Goal: Task Accomplishment & Management: Manage account settings

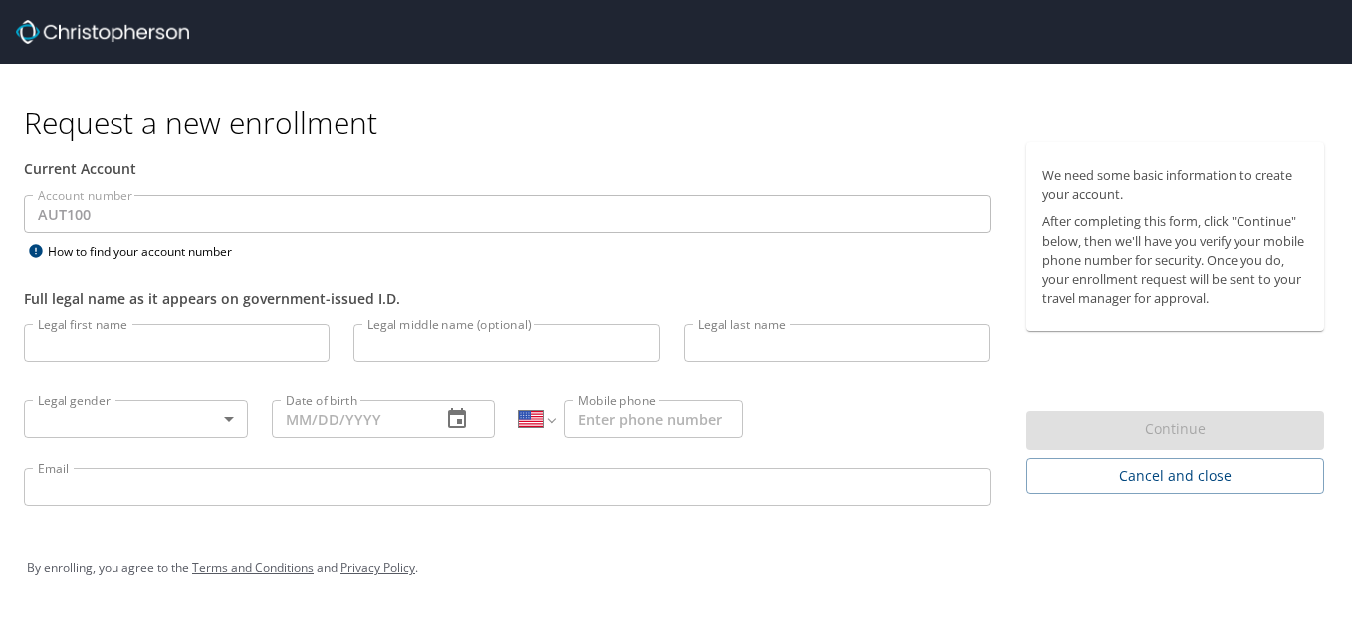
select select "US"
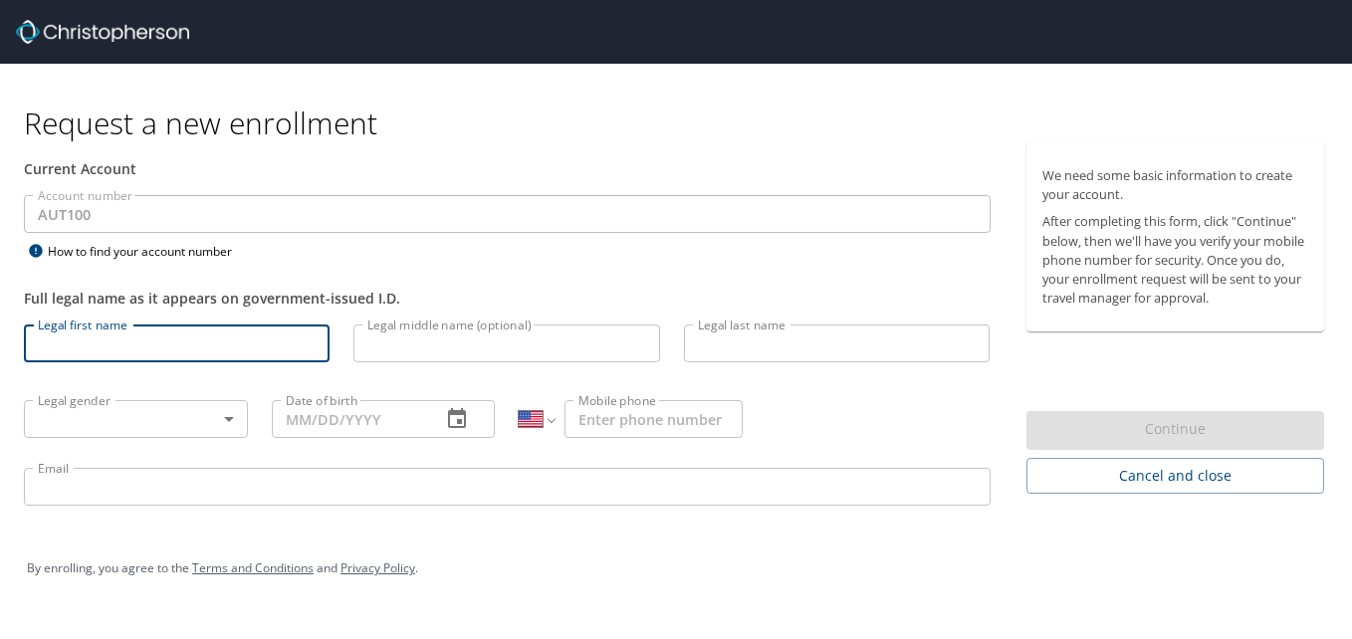
click at [177, 334] on input "Legal first name" at bounding box center [177, 344] width 306 height 38
type input "[PERSON_NAME]"
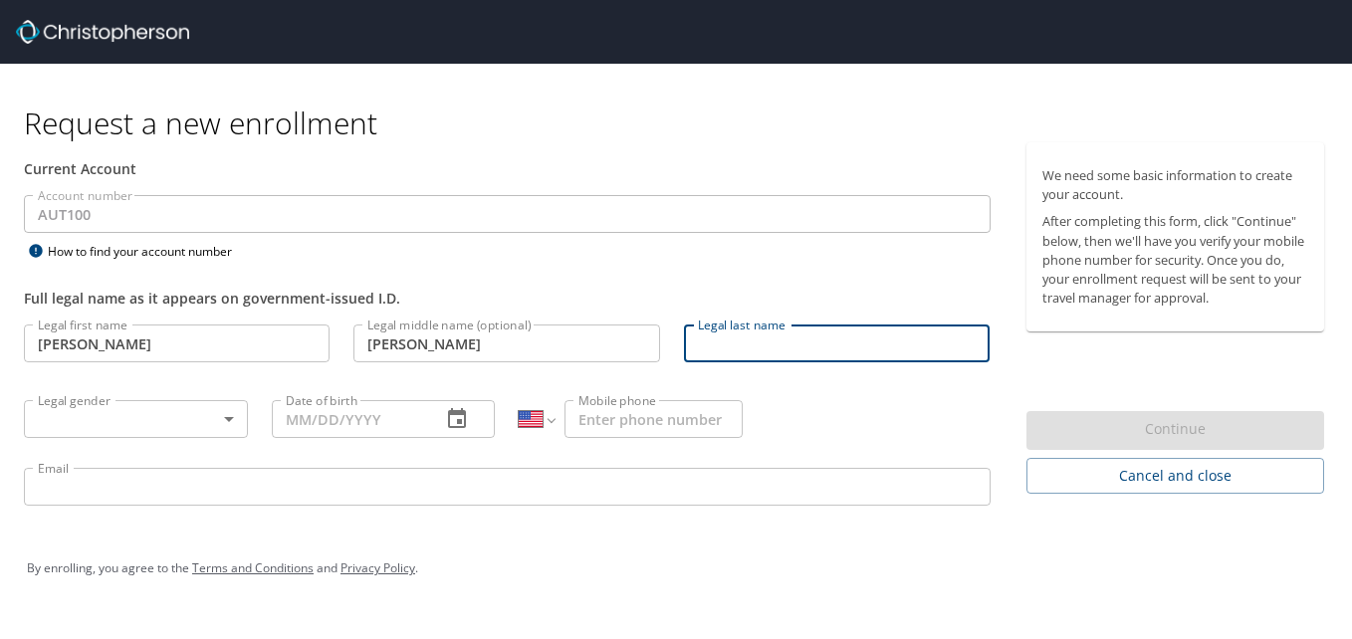
click at [440, 345] on input "[PERSON_NAME]" at bounding box center [506, 344] width 306 height 38
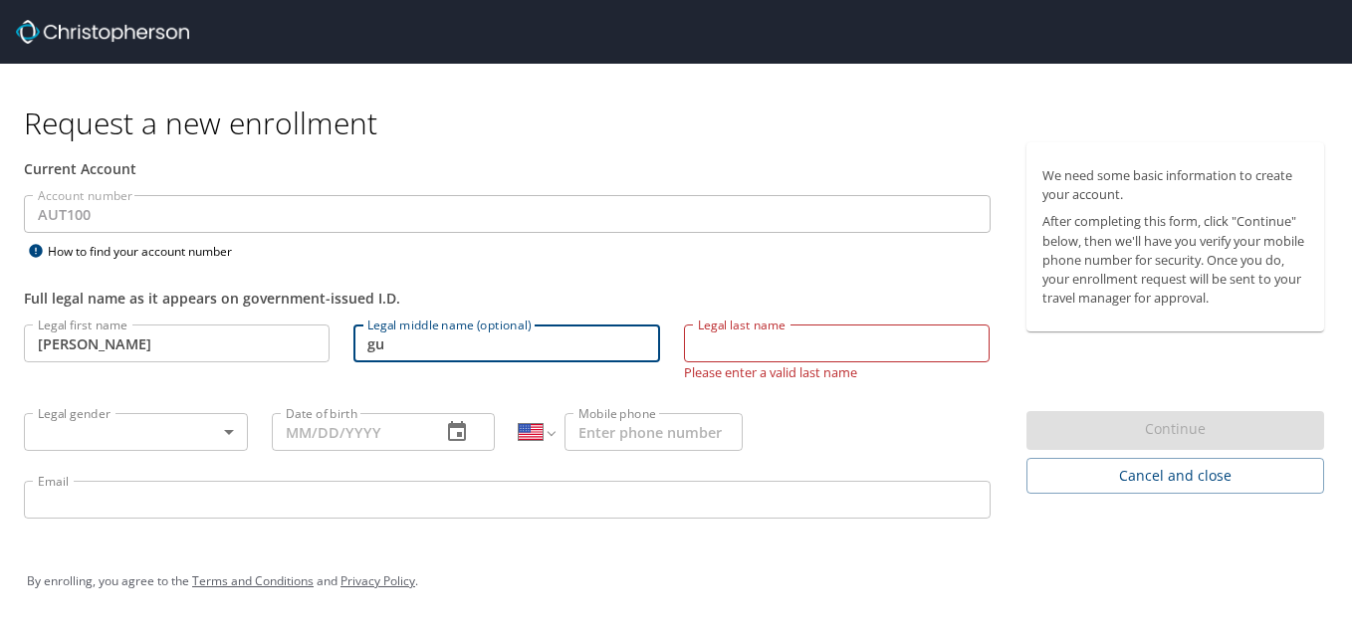
type input "g"
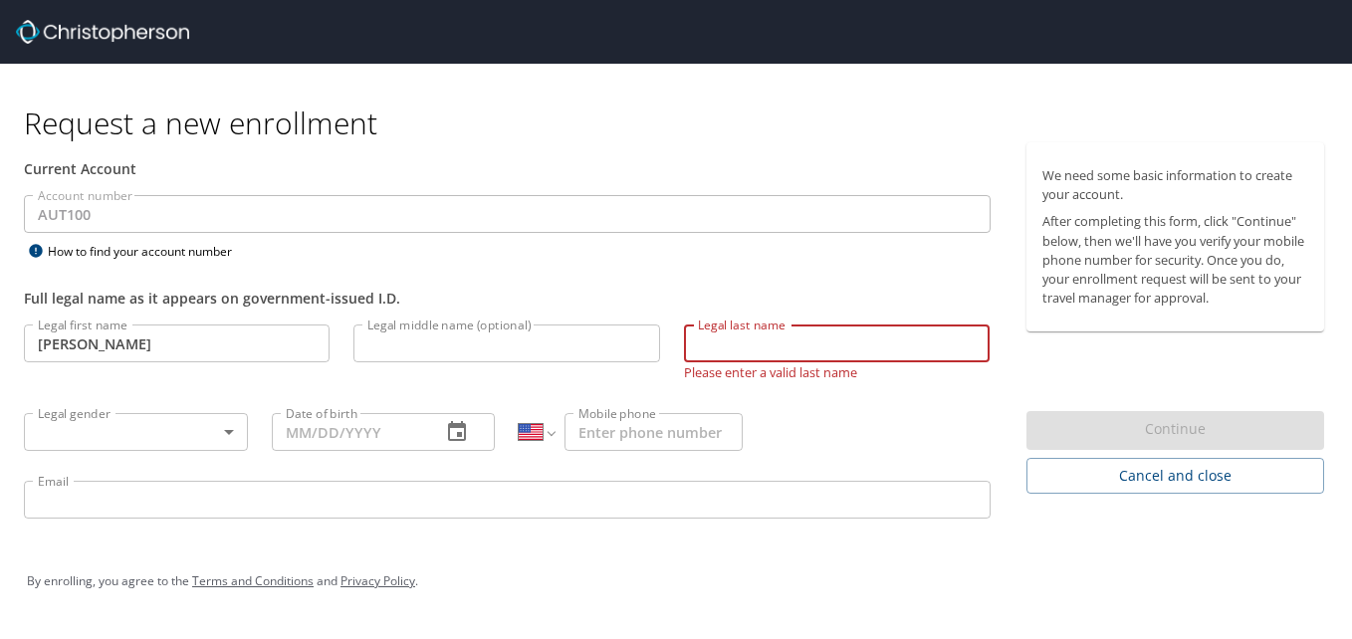
click at [754, 344] on input "Legal last name" at bounding box center [837, 344] width 306 height 38
type input "[PERSON_NAME]"
click at [611, 386] on div "Legal first name [PERSON_NAME] first name Legal middle name (optional) Legal mi…" at bounding box center [507, 425] width 991 height 224
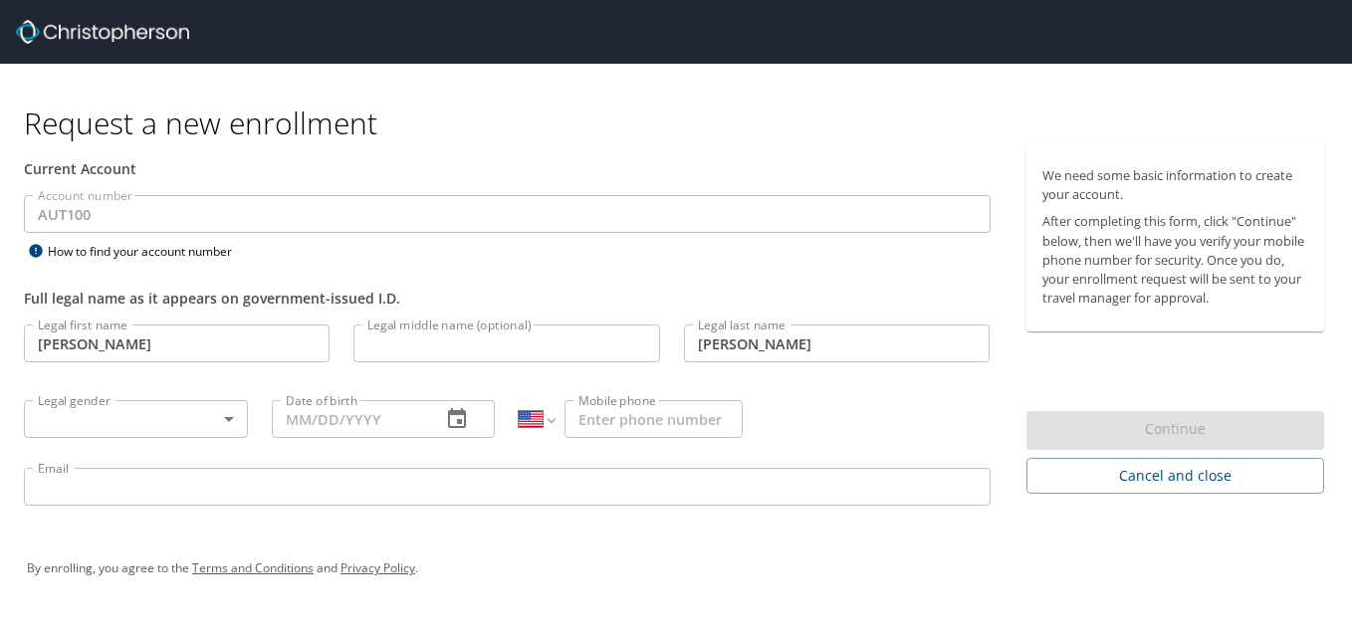
click at [173, 419] on body "Request a new enrollment Current Account Account number AUT100 Account number H…" at bounding box center [676, 319] width 1352 height 639
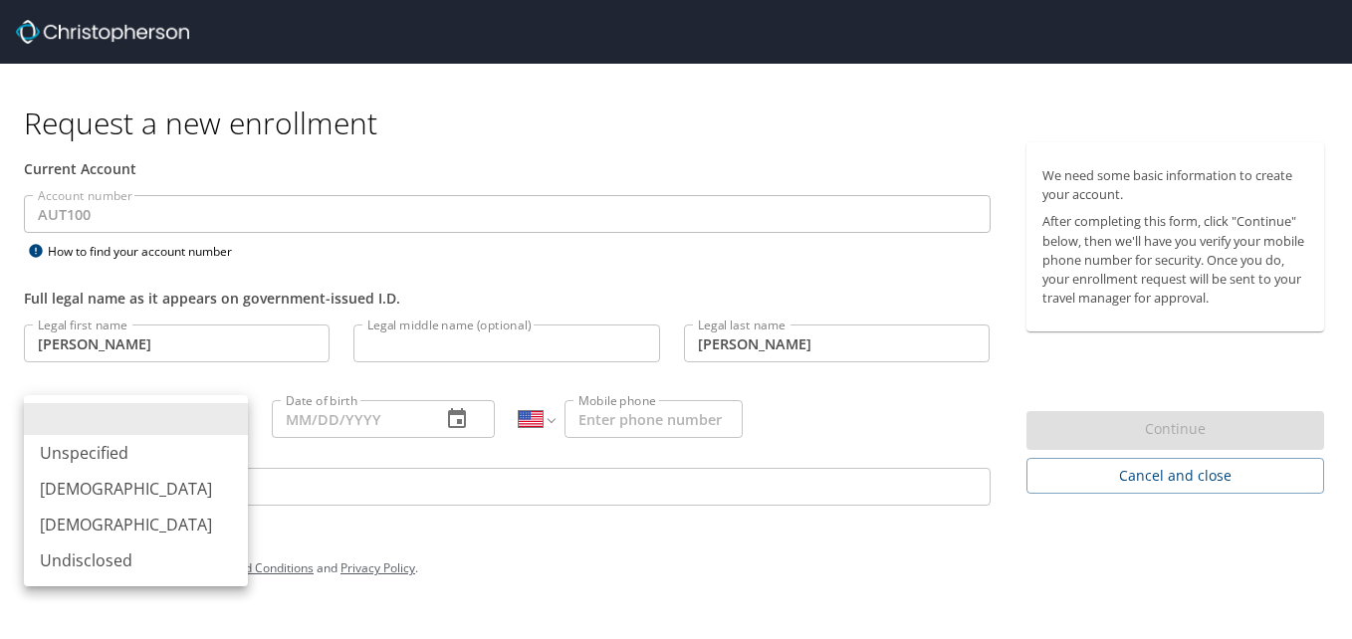
click at [133, 483] on li "[DEMOGRAPHIC_DATA]" at bounding box center [136, 489] width 224 height 36
type input "[DEMOGRAPHIC_DATA]"
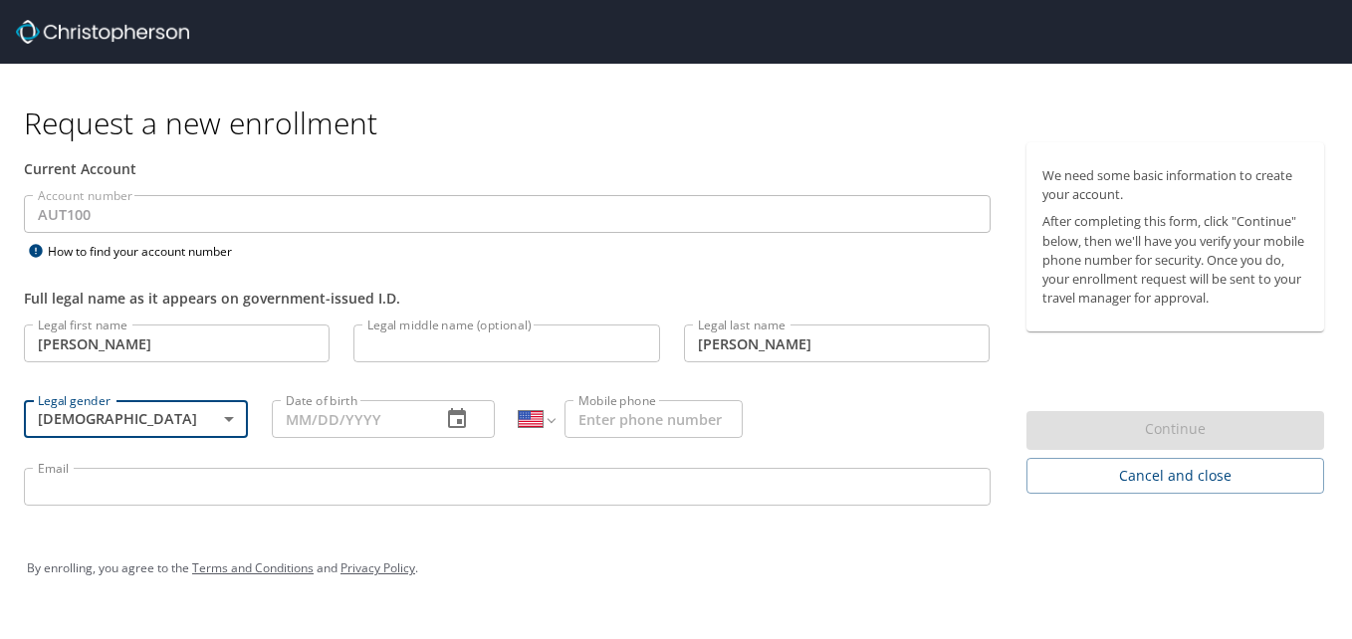
click at [345, 412] on input "Date of birth" at bounding box center [349, 419] width 154 height 38
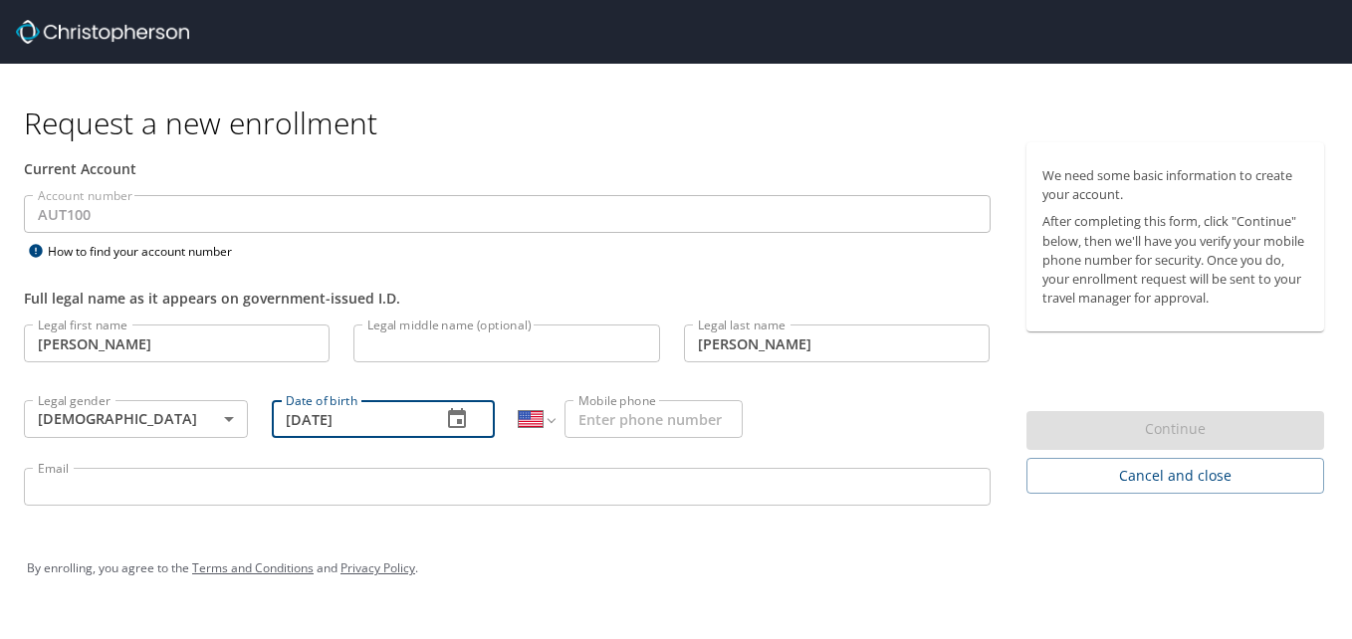
type input "[DATE]"
click at [550, 420] on select "International [GEOGRAPHIC_DATA] [GEOGRAPHIC_DATA] [GEOGRAPHIC_DATA] [GEOGRAPHIC…" at bounding box center [536, 419] width 35 height 38
select select "MX"
click at [519, 400] on select "International [GEOGRAPHIC_DATA] [GEOGRAPHIC_DATA] [GEOGRAPHIC_DATA] [GEOGRAPHIC…" at bounding box center [536, 419] width 35 height 38
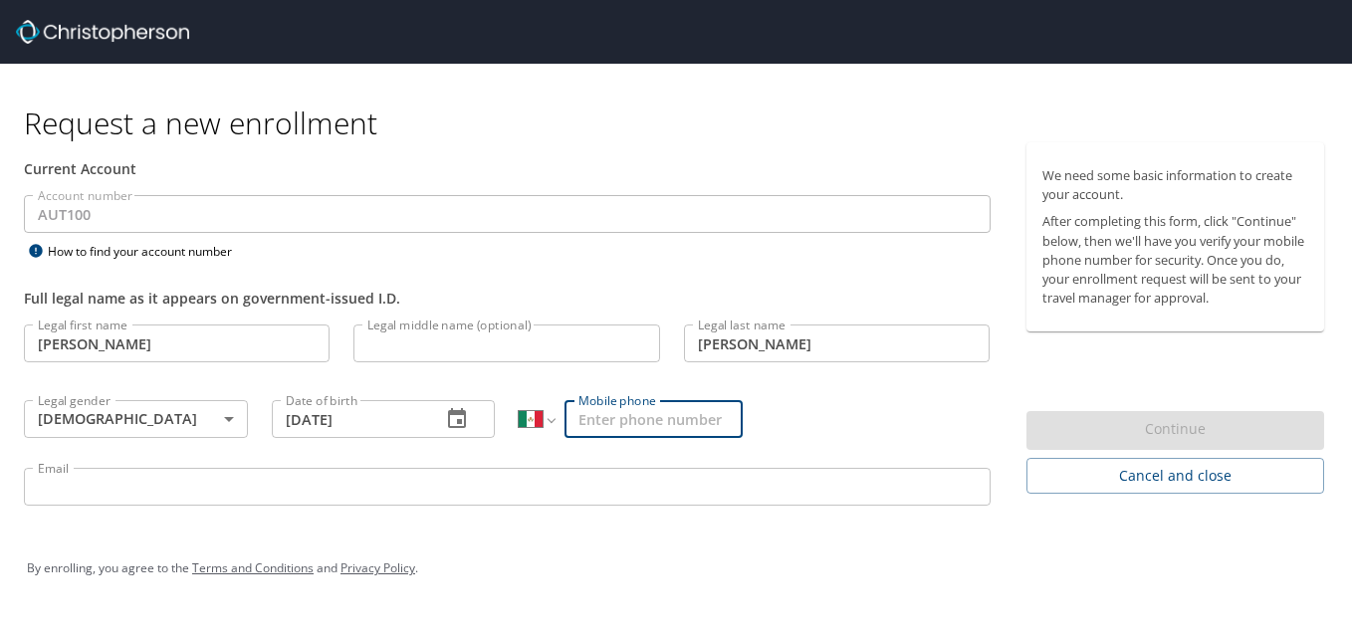
click at [616, 425] on input "Mobile phone" at bounding box center [653, 419] width 178 height 38
type input "[PHONE_NUMBER]"
type input "[PERSON_NAME]"
type input "[PERSON_NAME][EMAIL_ADDRESS][PERSON_NAME][DOMAIN_NAME]"
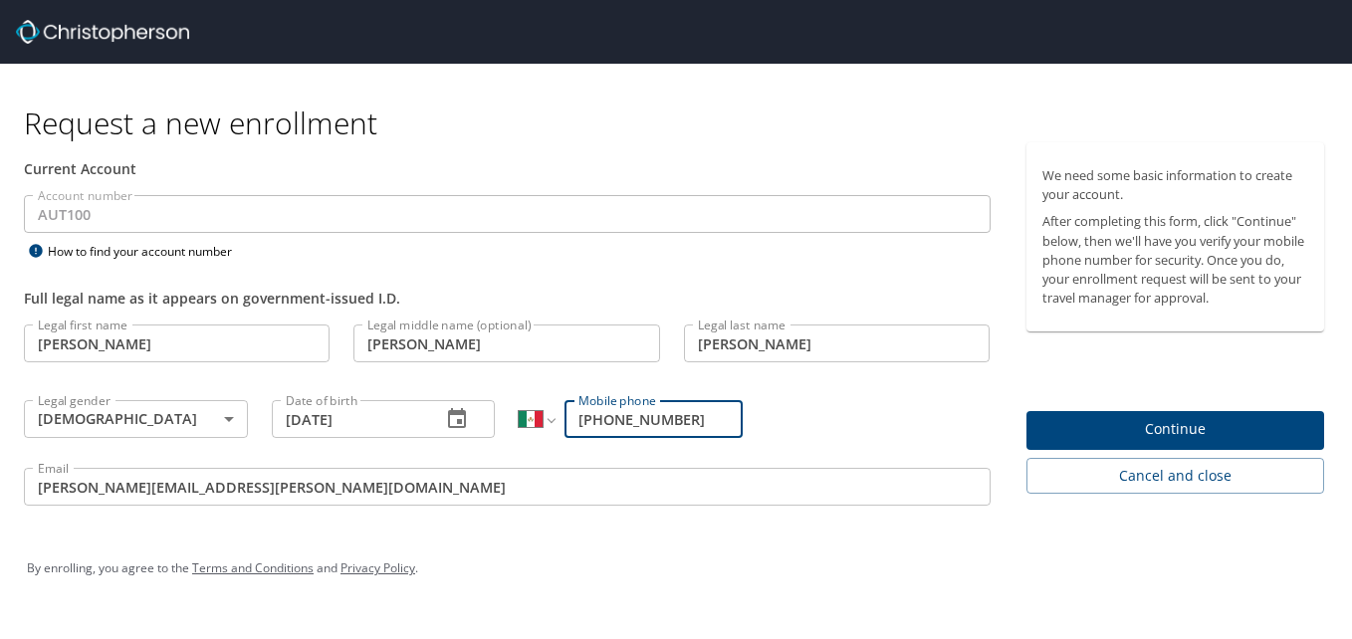
click at [492, 344] on input "[PERSON_NAME]" at bounding box center [506, 344] width 306 height 38
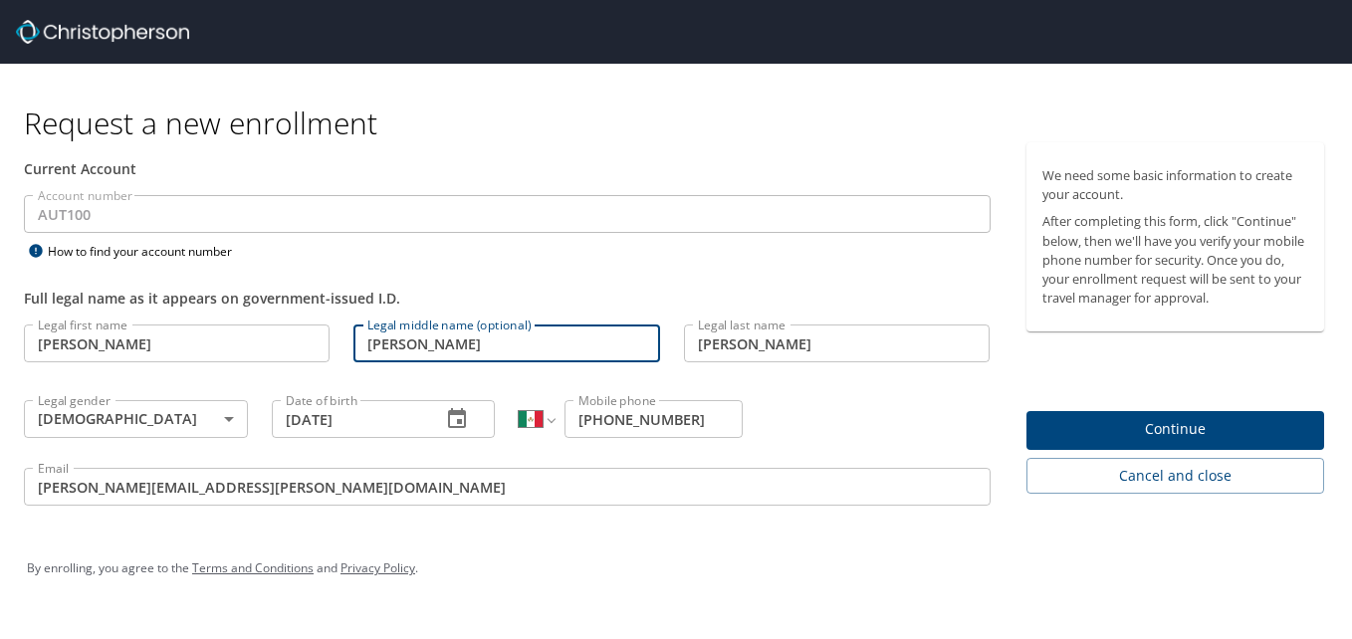
click at [492, 344] on input "[PERSON_NAME]" at bounding box center [506, 344] width 306 height 38
type input "G"
click at [879, 432] on div "Legal first name [PERSON_NAME] first name Legal middle name (optional) Legal mi…" at bounding box center [507, 418] width 991 height 211
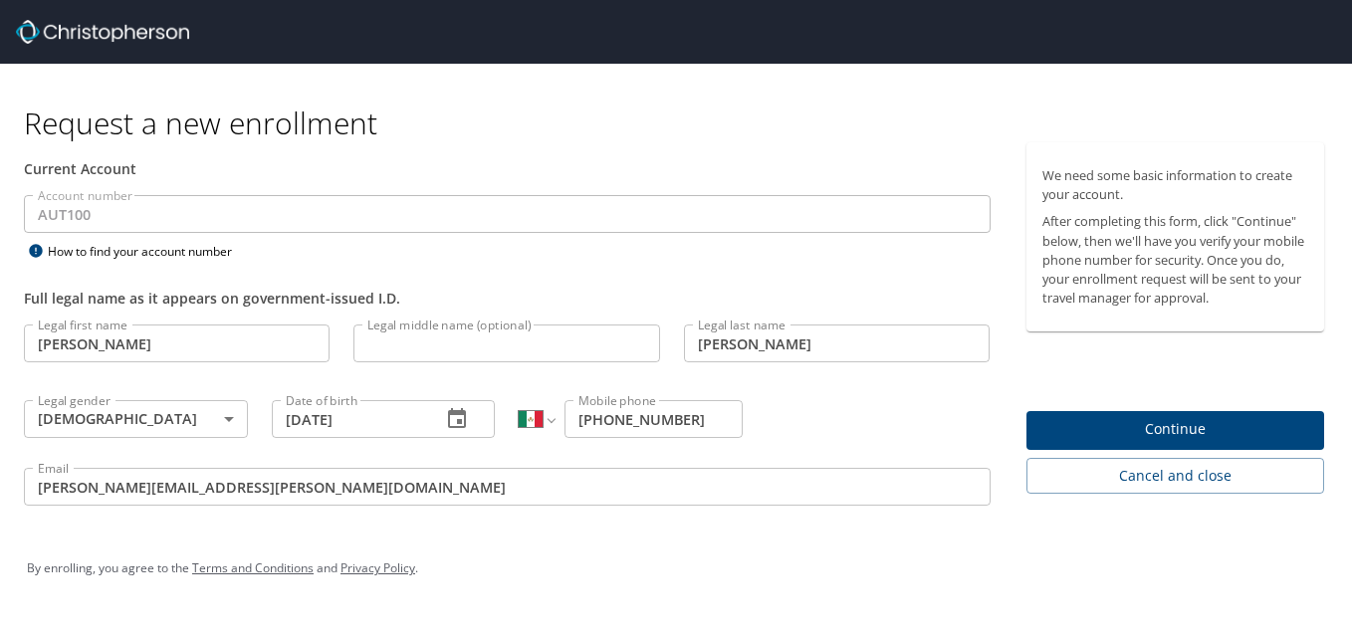
click at [543, 524] on div "By enrolling, you agree to the Terms and Conditions and Privacy Policy ." at bounding box center [676, 569] width 1328 height 90
click at [1070, 415] on button "Continue" at bounding box center [1175, 430] width 299 height 39
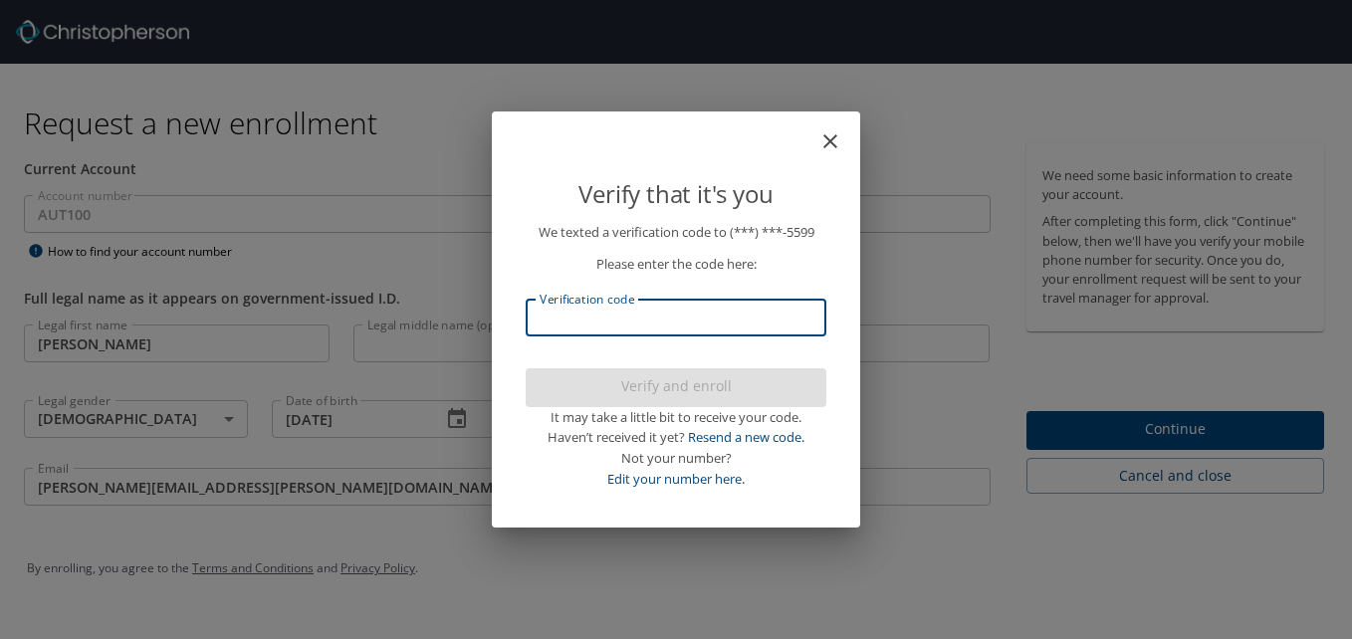
click at [721, 331] on input "Verification code" at bounding box center [676, 318] width 301 height 38
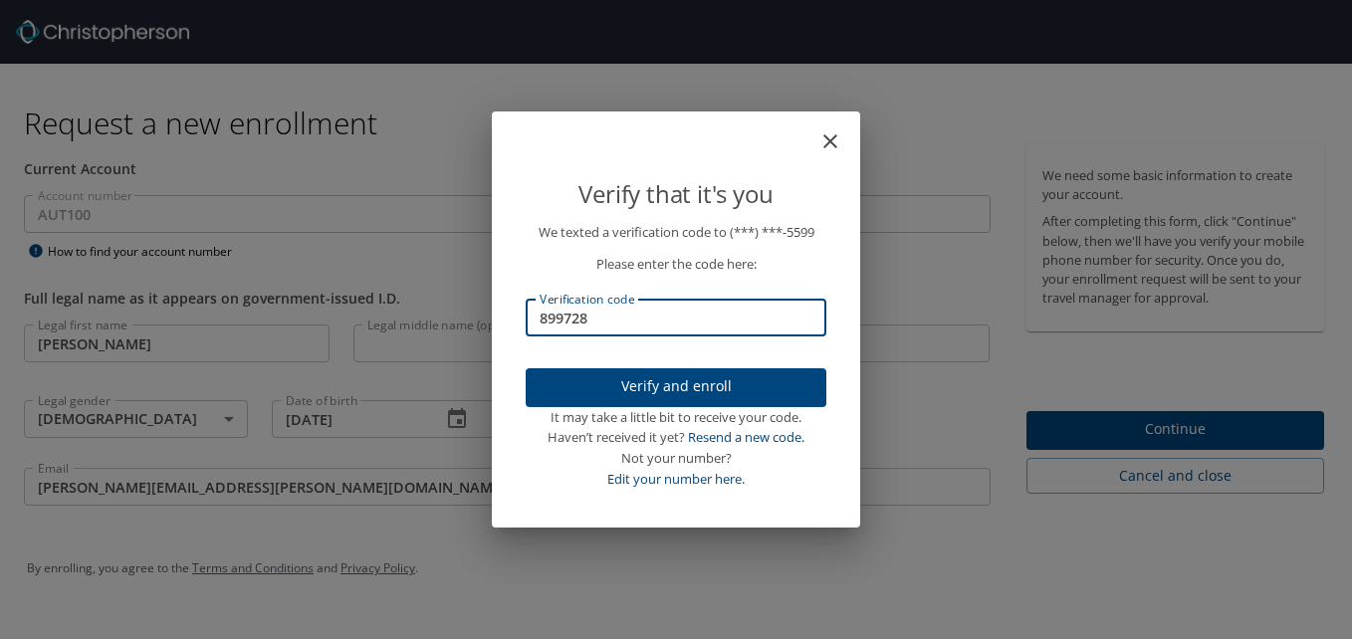
type input "899728"
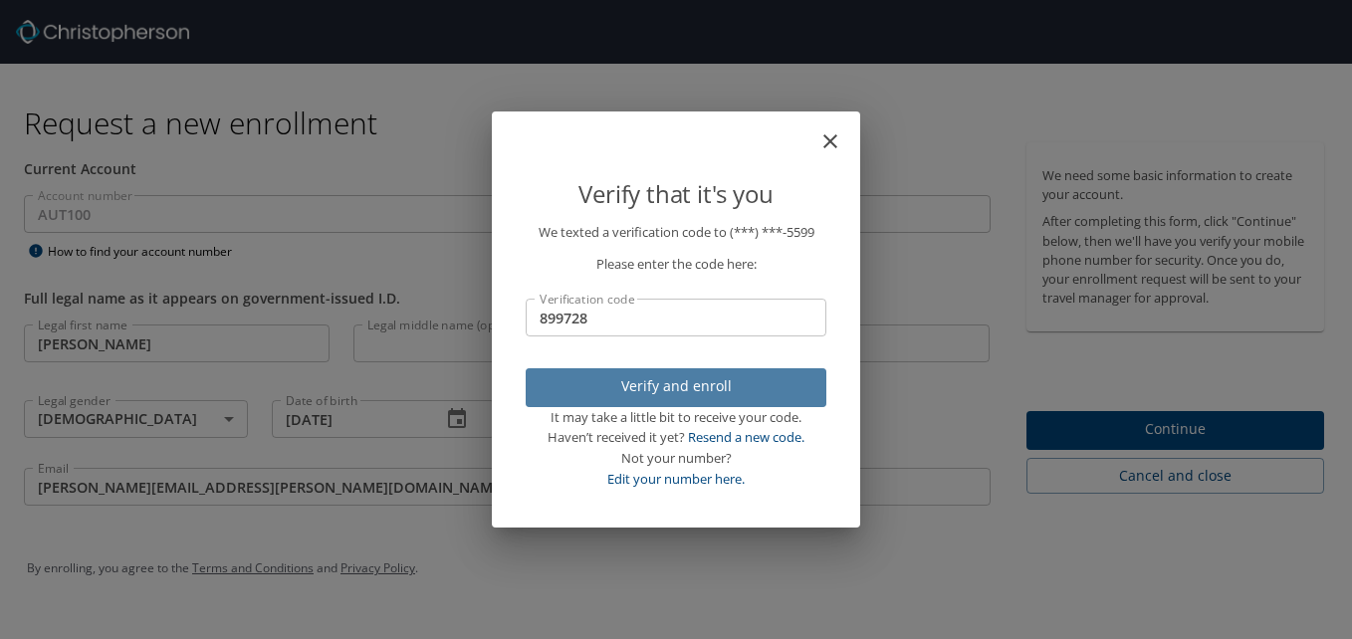
click at [699, 381] on span "Verify and enroll" at bounding box center [676, 386] width 269 height 25
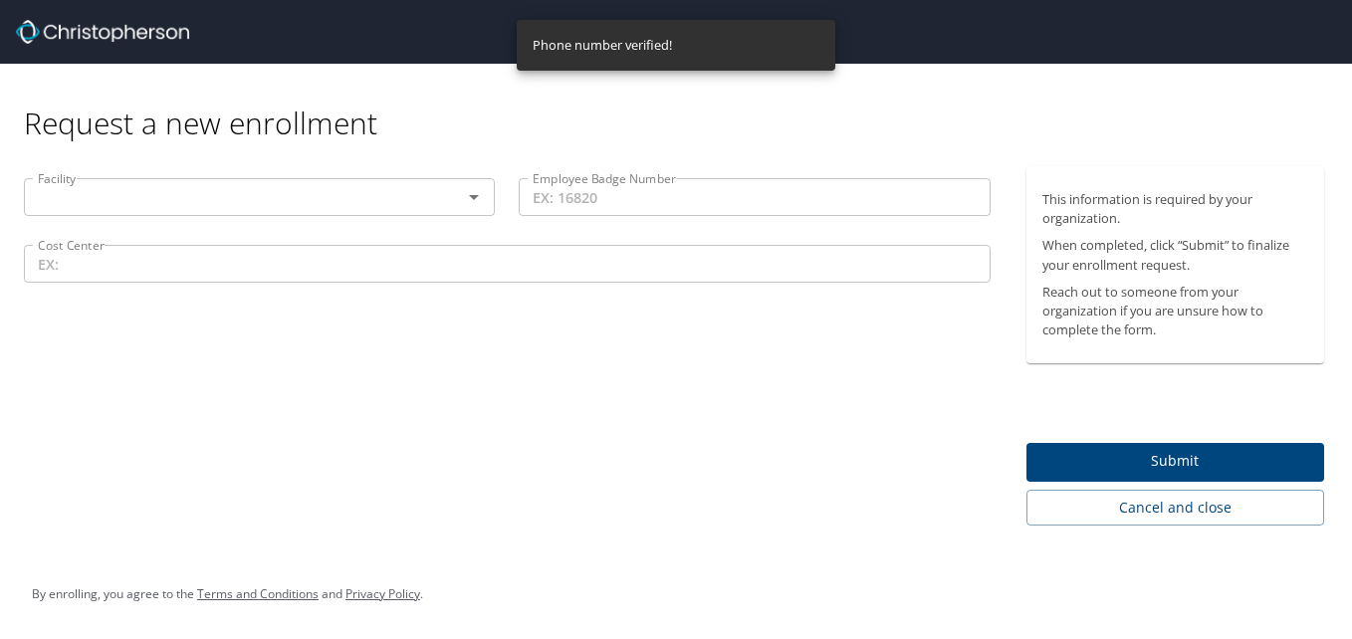
click at [439, 199] on div at bounding box center [460, 197] width 52 height 28
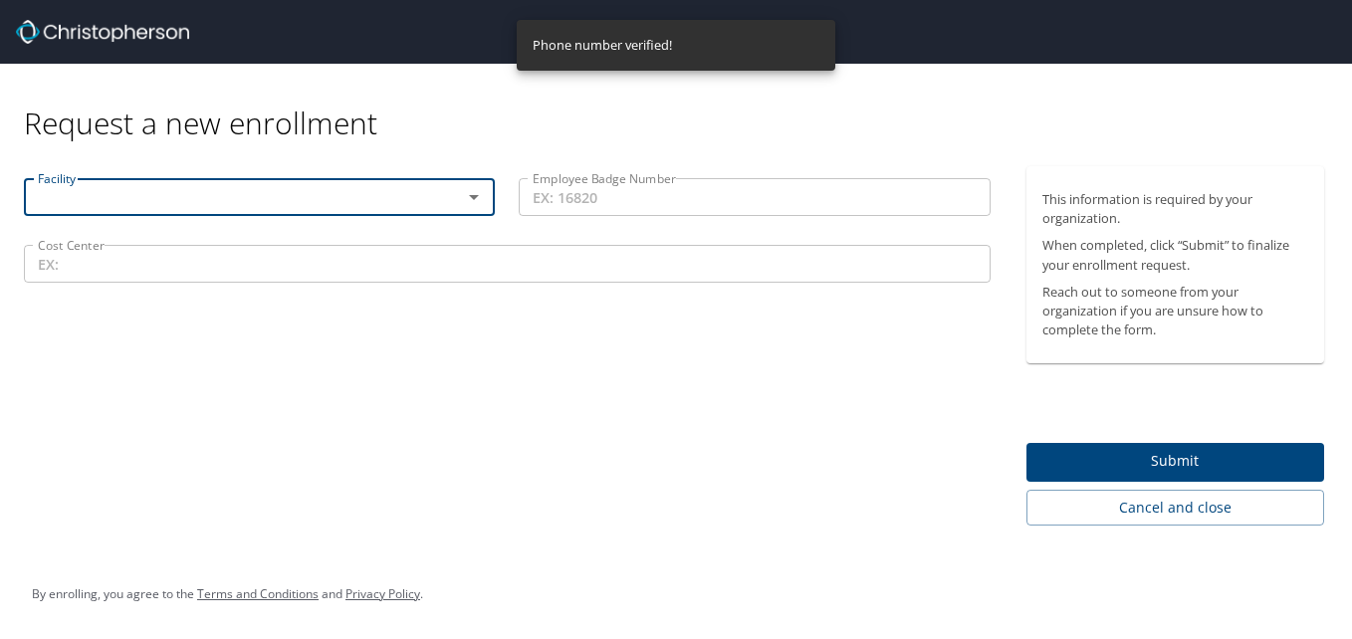
click at [465, 198] on icon "Open" at bounding box center [474, 197] width 24 height 24
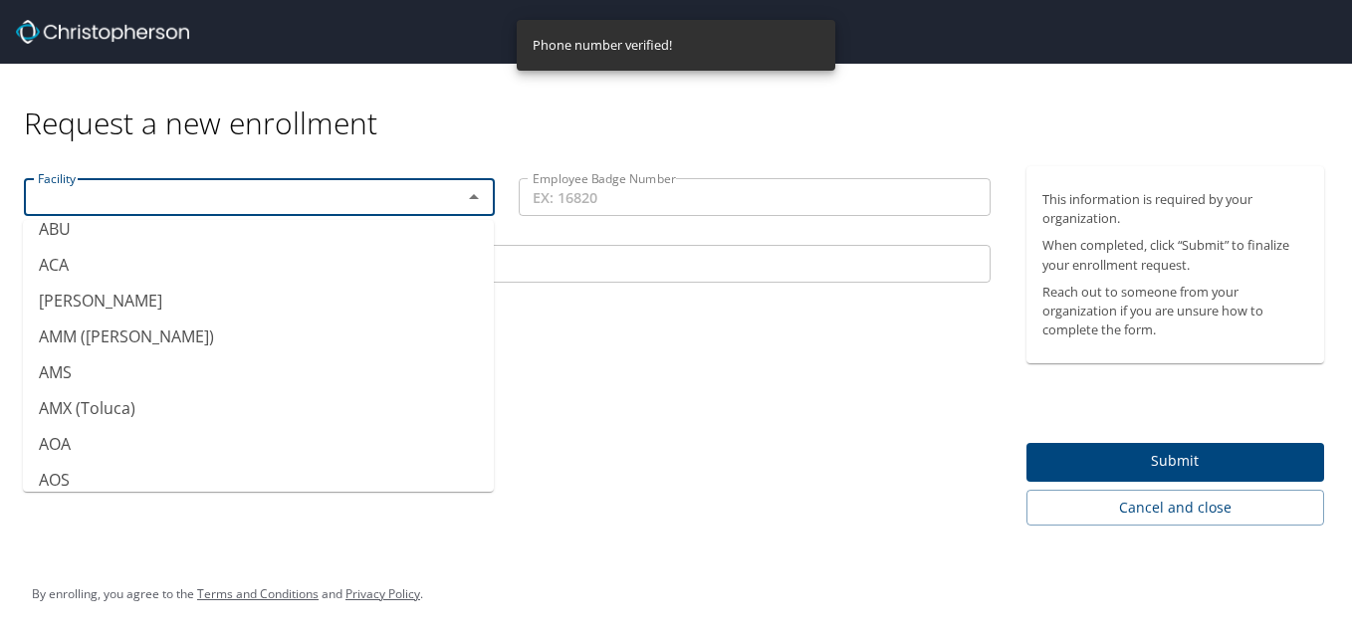
scroll to position [143, 0]
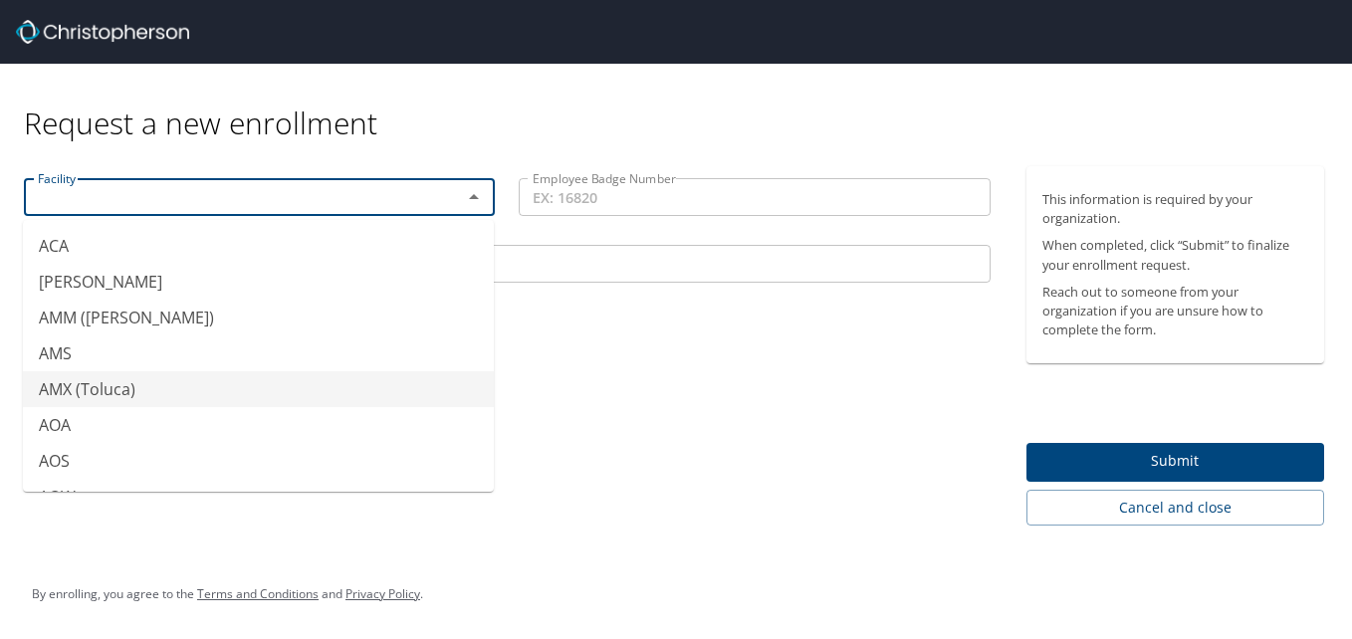
click at [110, 392] on li "AMX (Toluca)" at bounding box center [258, 389] width 471 height 36
type input "AMX (Toluca)"
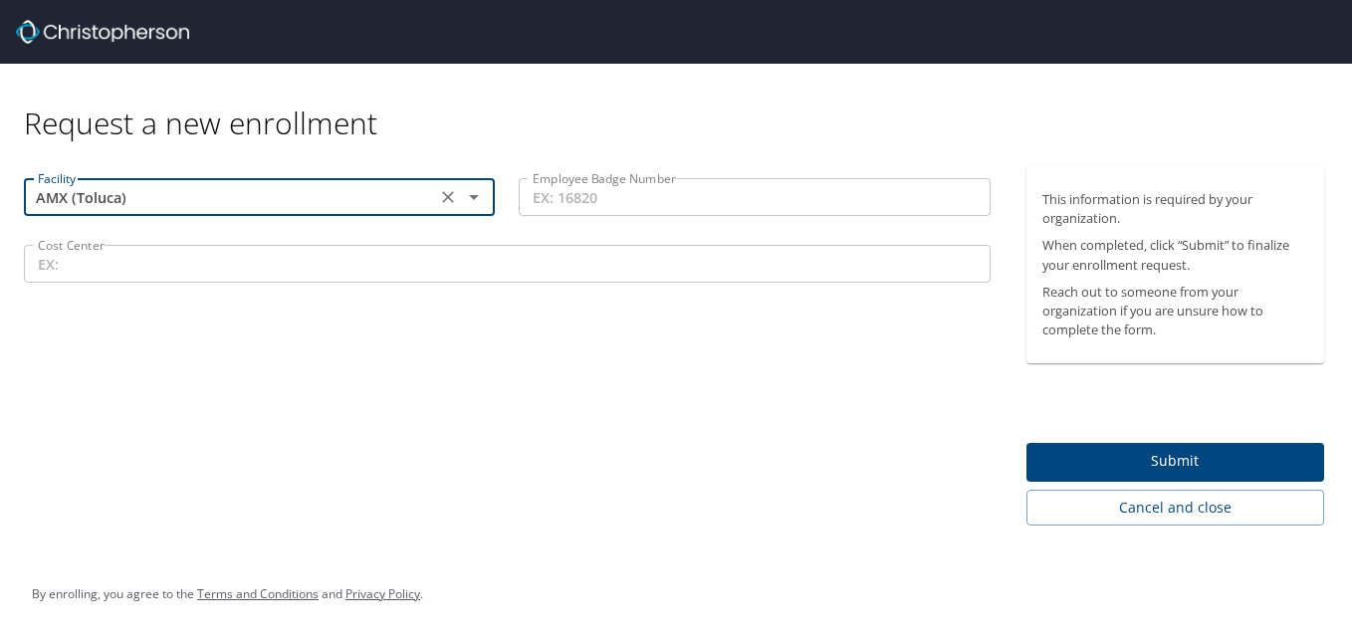
click at [585, 206] on input "Employee Badge Number" at bounding box center [754, 197] width 471 height 38
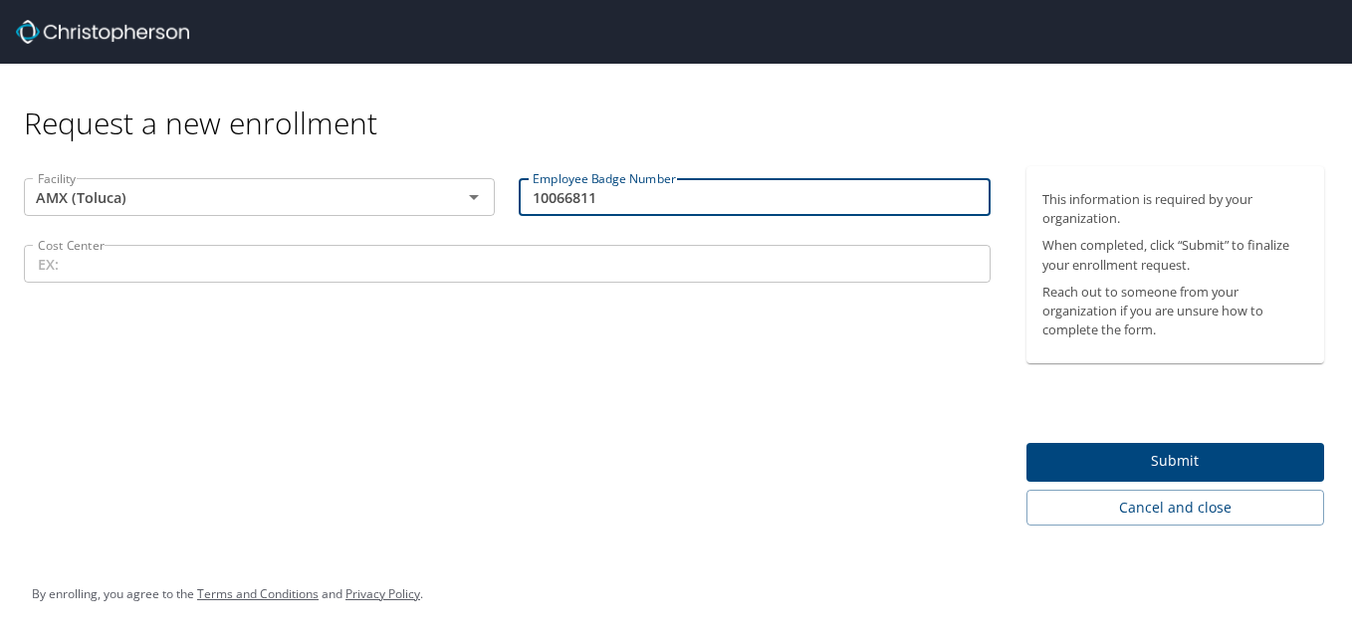
type input "10066811"
click at [373, 267] on input "Cost Center" at bounding box center [507, 264] width 967 height 38
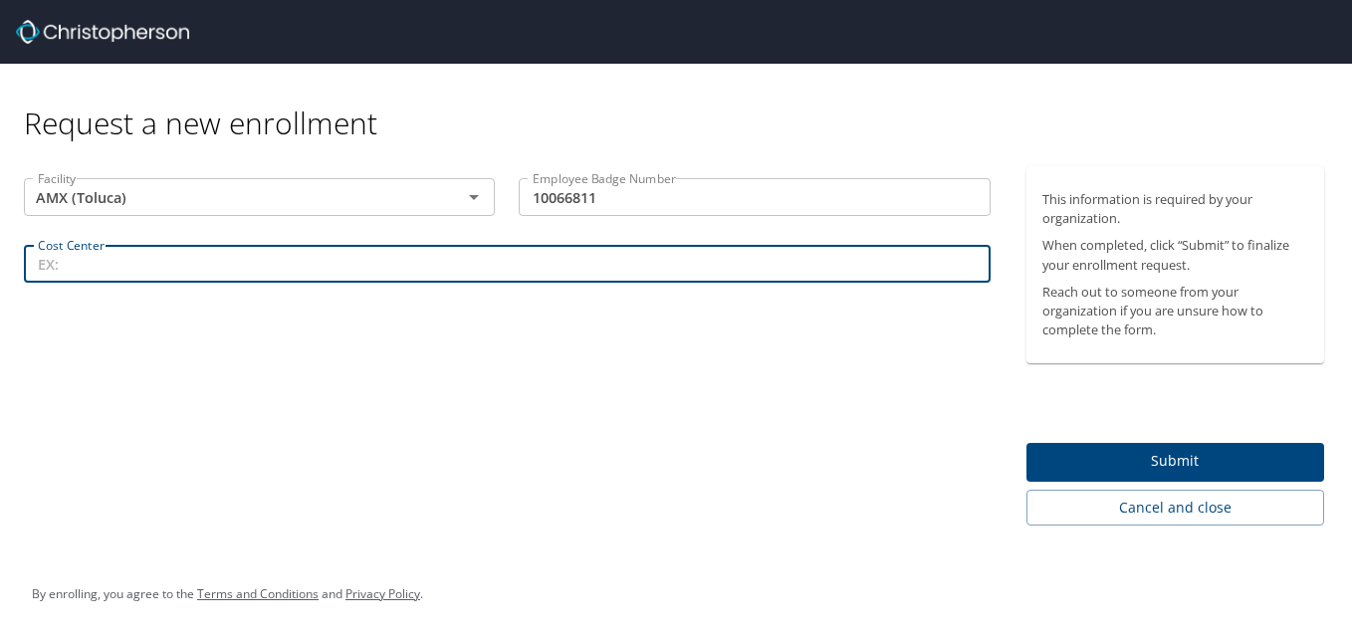
click at [378, 268] on input "Cost Center" at bounding box center [507, 264] width 967 height 38
paste input "84528"
type input "84528"
click at [542, 358] on div "Facility AMX (Toluca) Facility Employee Badge Number 10066811 Employee Badge Nu…" at bounding box center [507, 345] width 1014 height 359
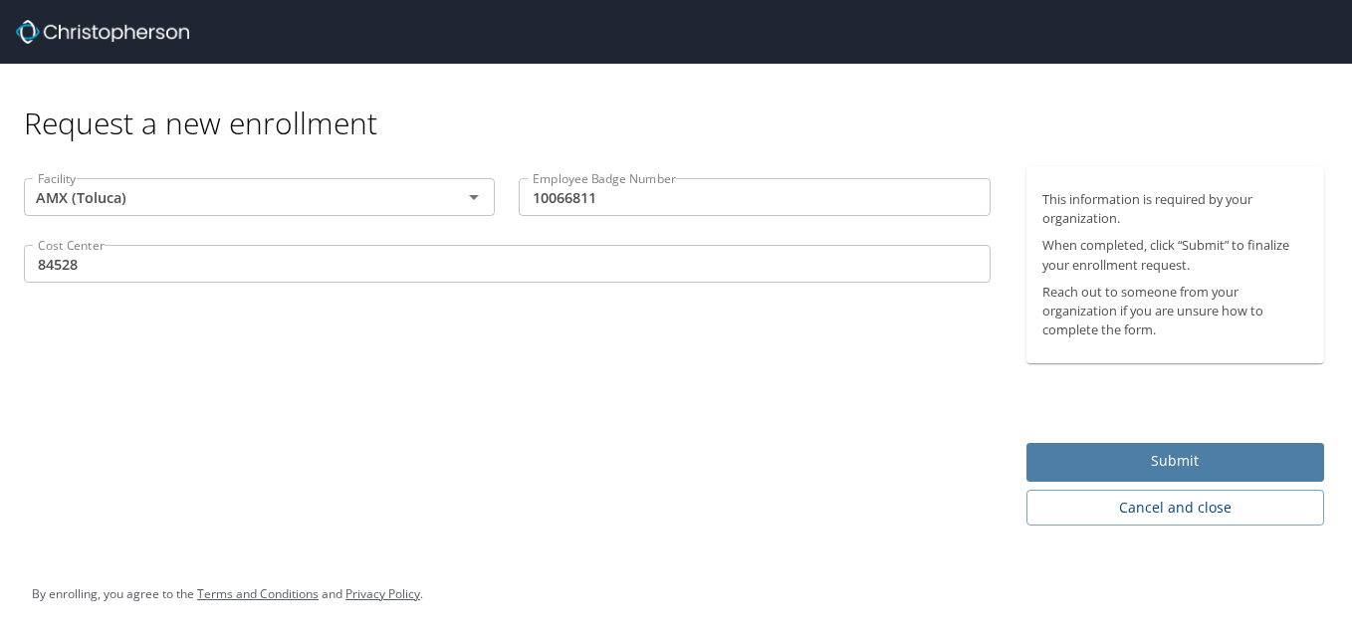
click at [1108, 452] on span "Submit" at bounding box center [1175, 461] width 267 height 25
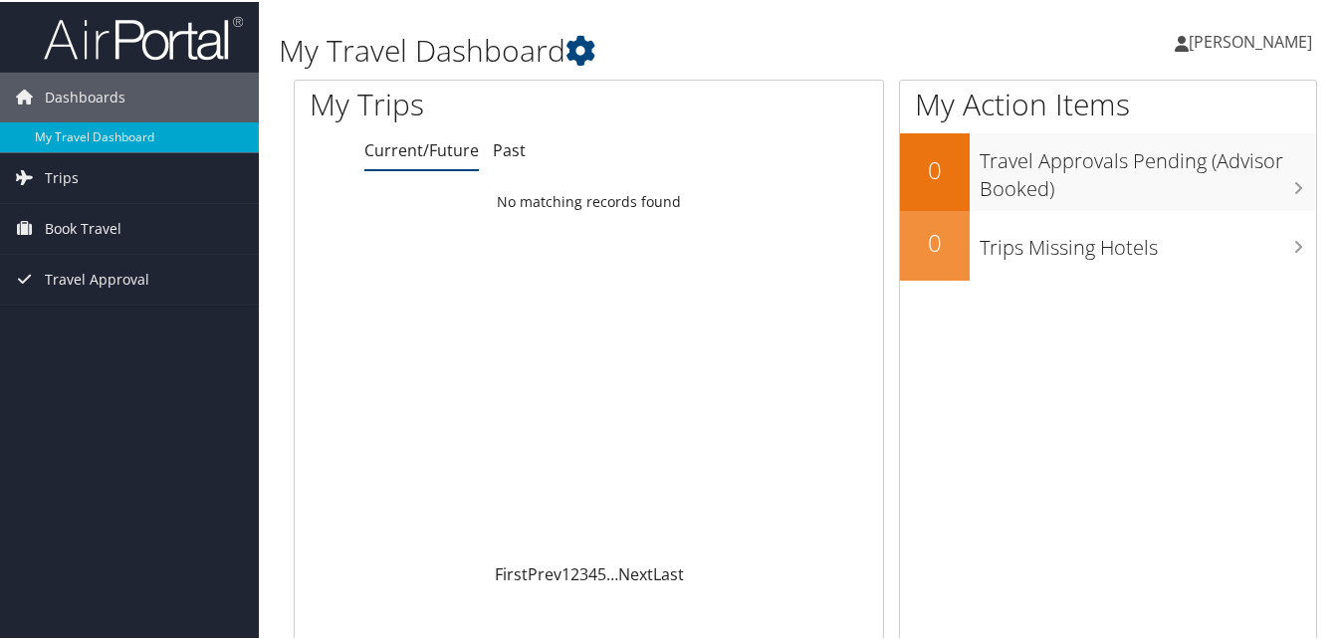
click at [1262, 37] on span "eduardo GUIJOSA COTA" at bounding box center [1250, 40] width 123 height 22
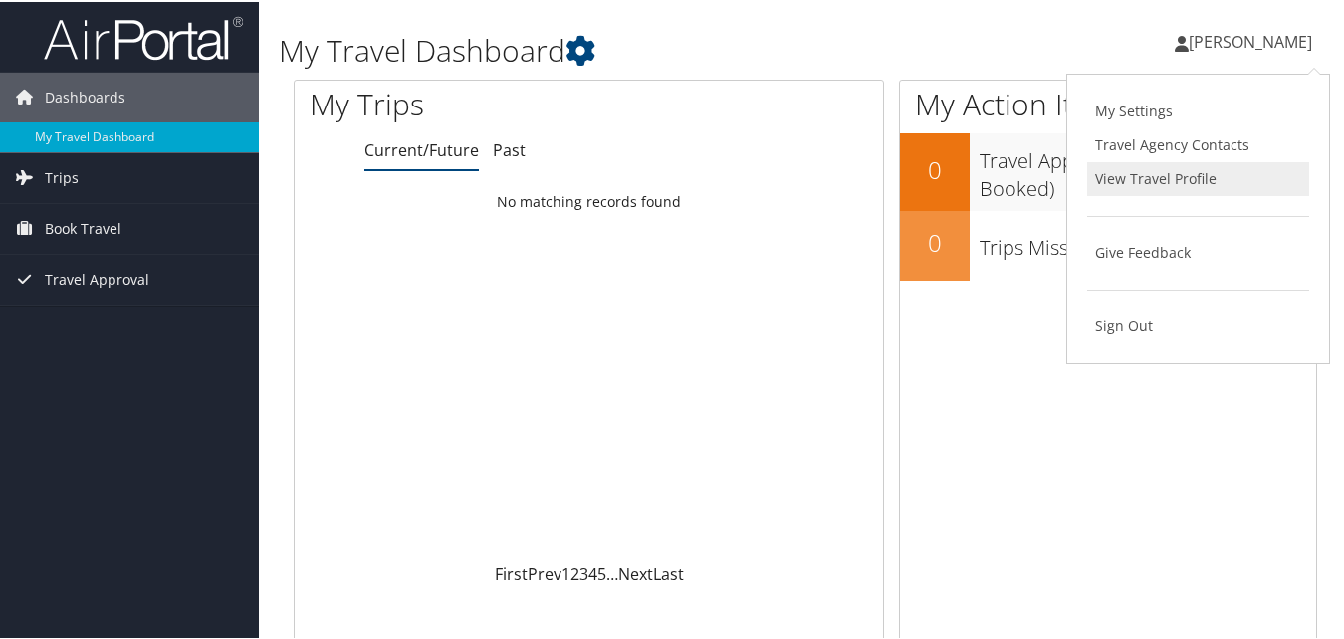
click at [1147, 174] on link "View Travel Profile" at bounding box center [1198, 177] width 222 height 34
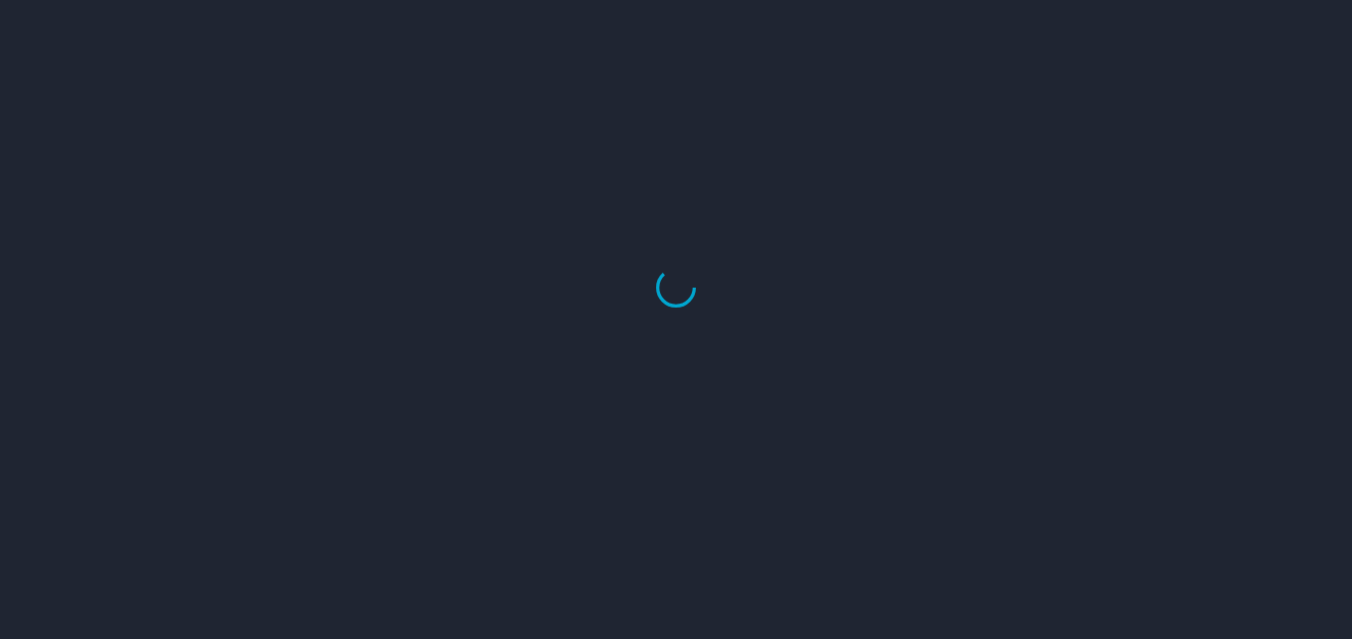
select select "US"
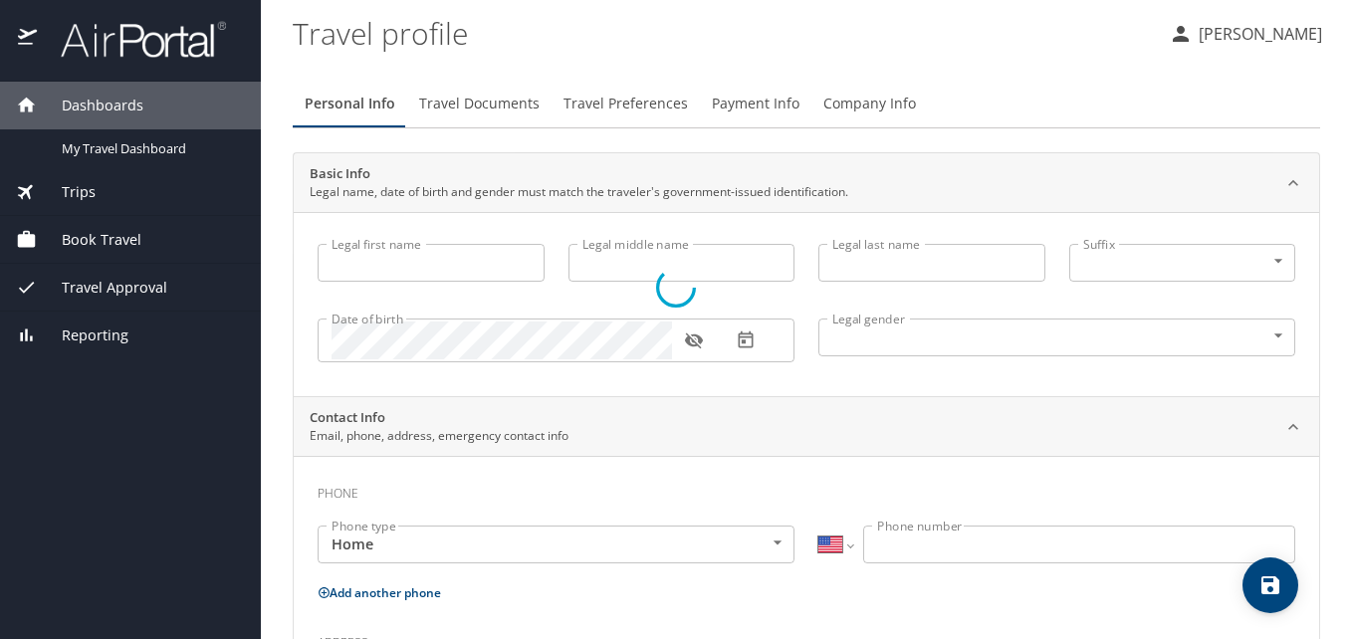
type input "[PERSON_NAME]"
type input "[DEMOGRAPHIC_DATA]"
select select "MX"
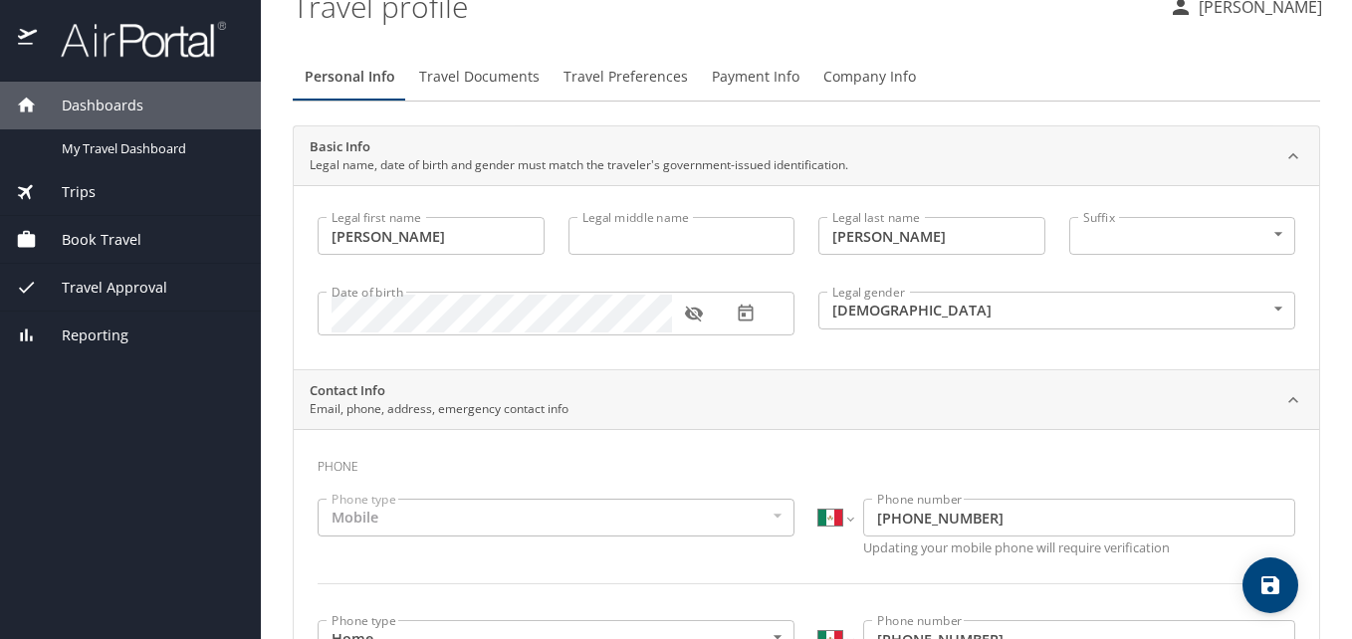
scroll to position [26, 0]
click at [466, 88] on span "Travel Documents" at bounding box center [479, 78] width 120 height 25
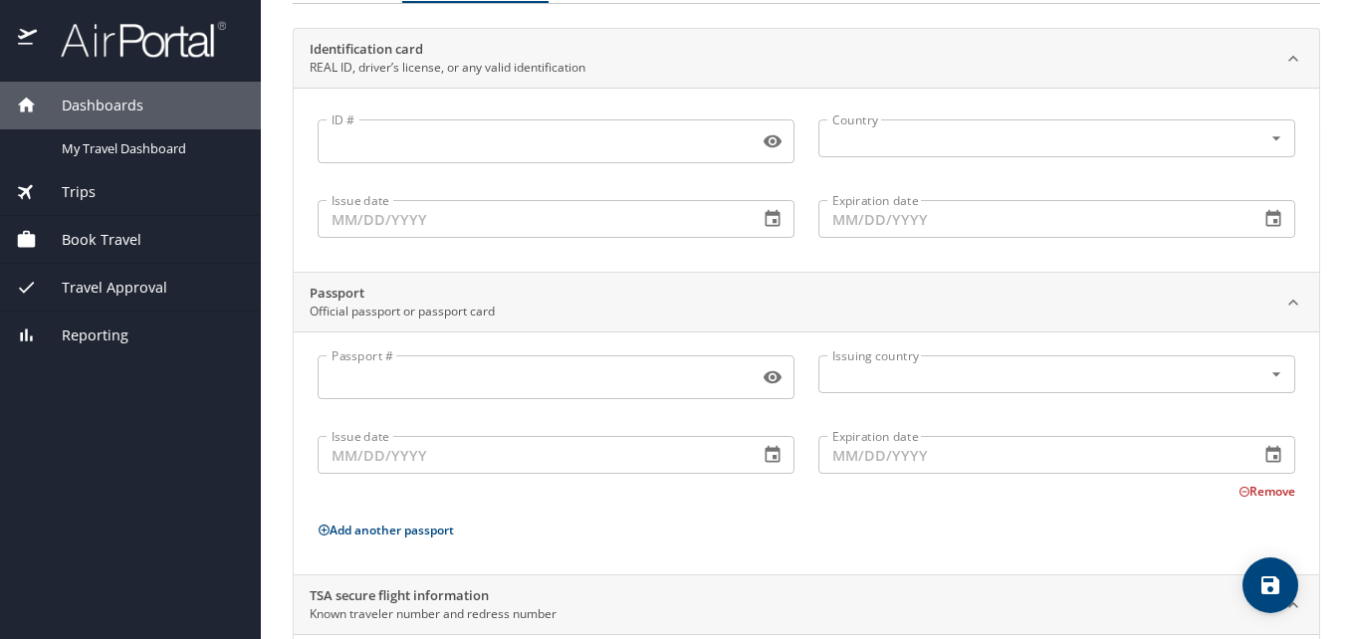
scroll to position [0, 0]
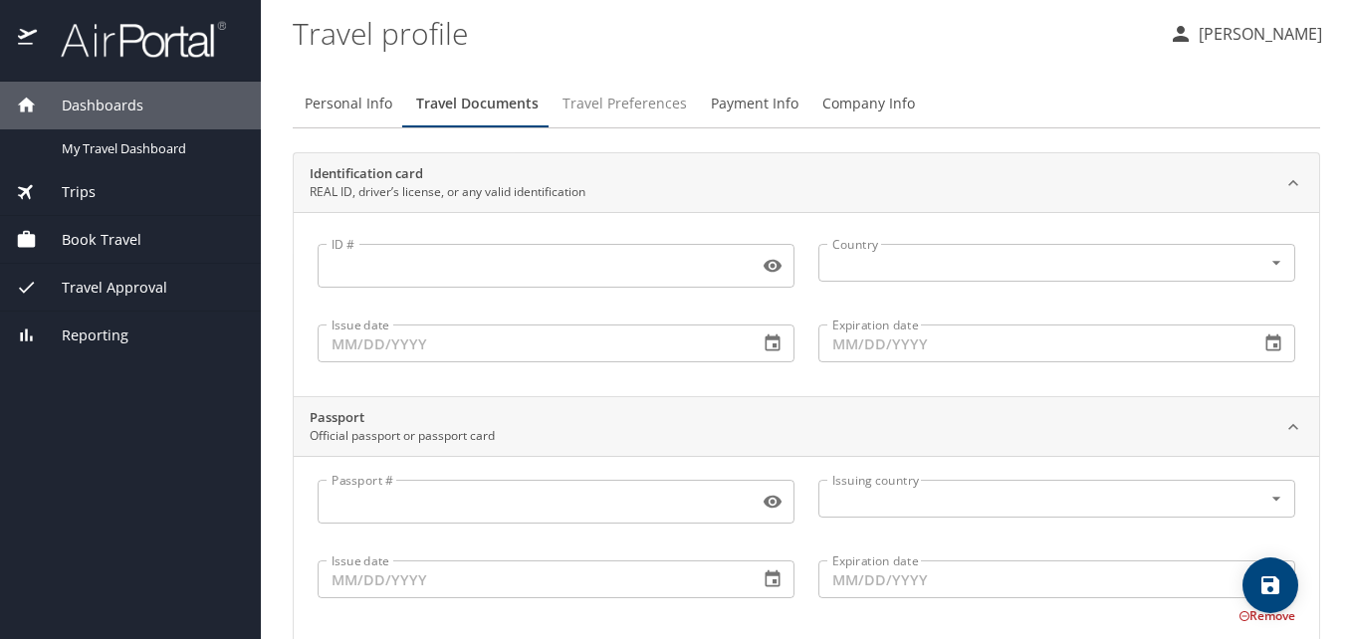
click at [623, 112] on span "Travel Preferences" at bounding box center [624, 104] width 124 height 25
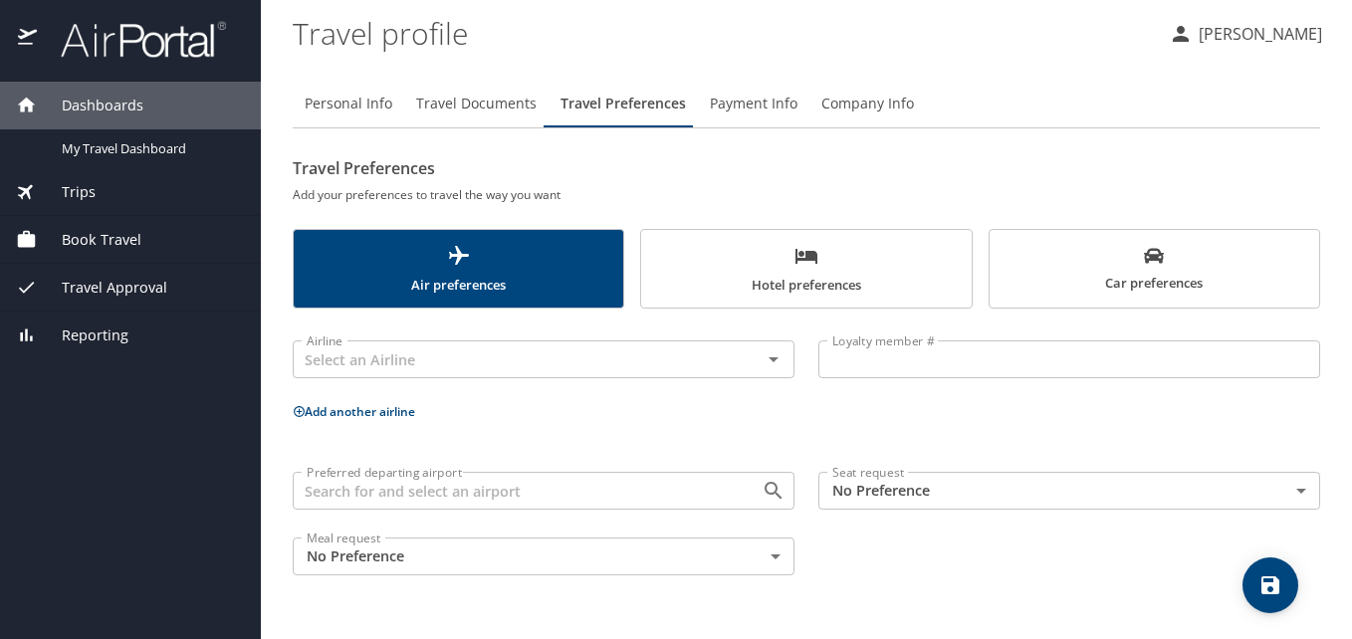
click at [950, 495] on body "Dashboards My Travel Dashboard Trips Current / Future Trips Past Trips Trips Mi…" at bounding box center [676, 319] width 1352 height 639
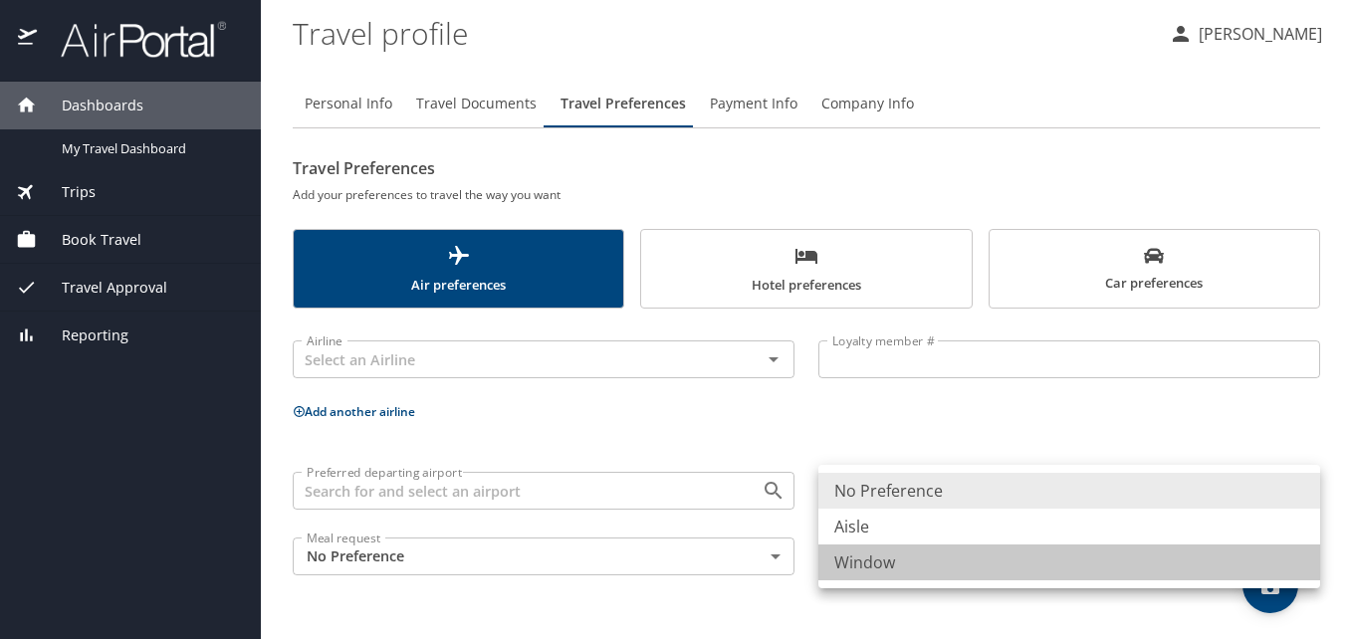
click at [918, 564] on li "Window" at bounding box center [1069, 563] width 502 height 36
type input "Window"
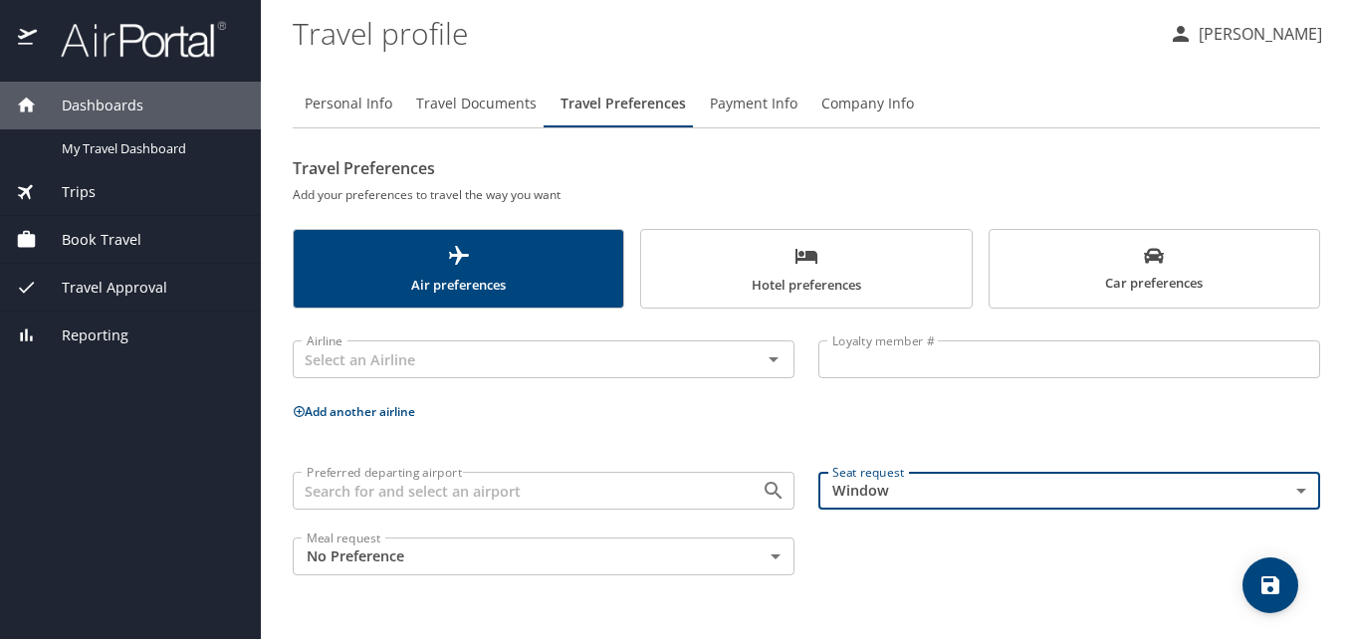
click at [1261, 576] on icon "save" at bounding box center [1270, 585] width 24 height 24
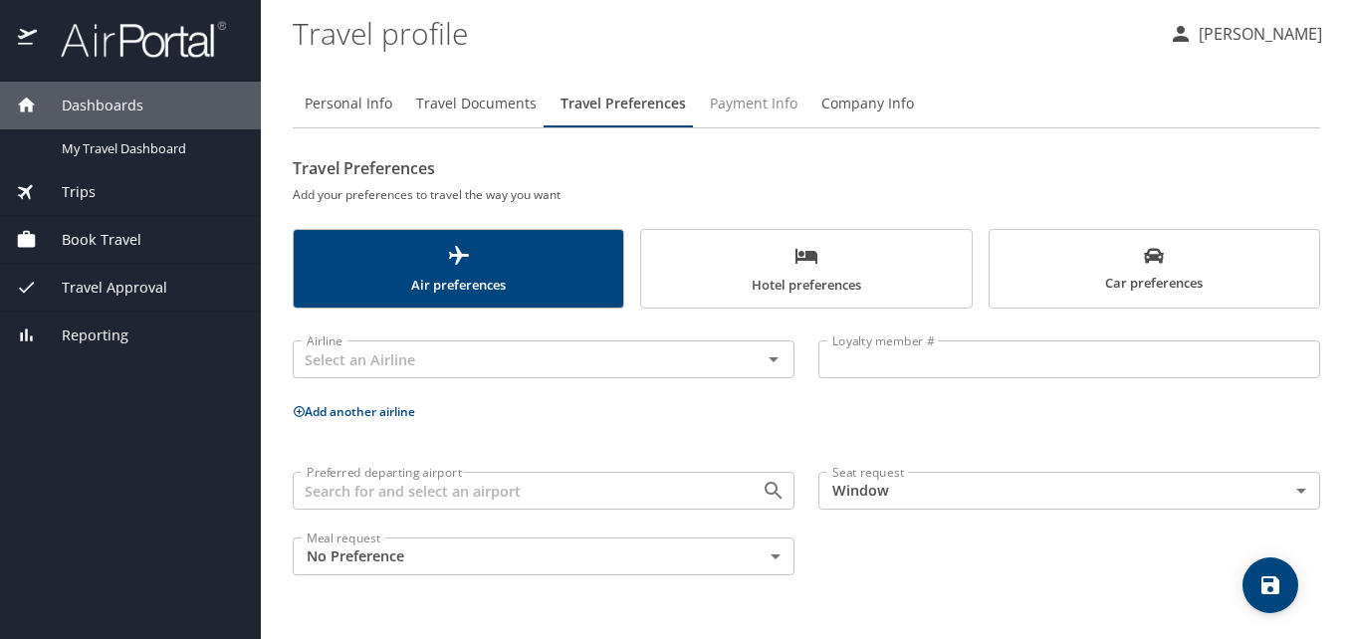
click at [759, 106] on span "Payment Info" at bounding box center [754, 104] width 88 height 25
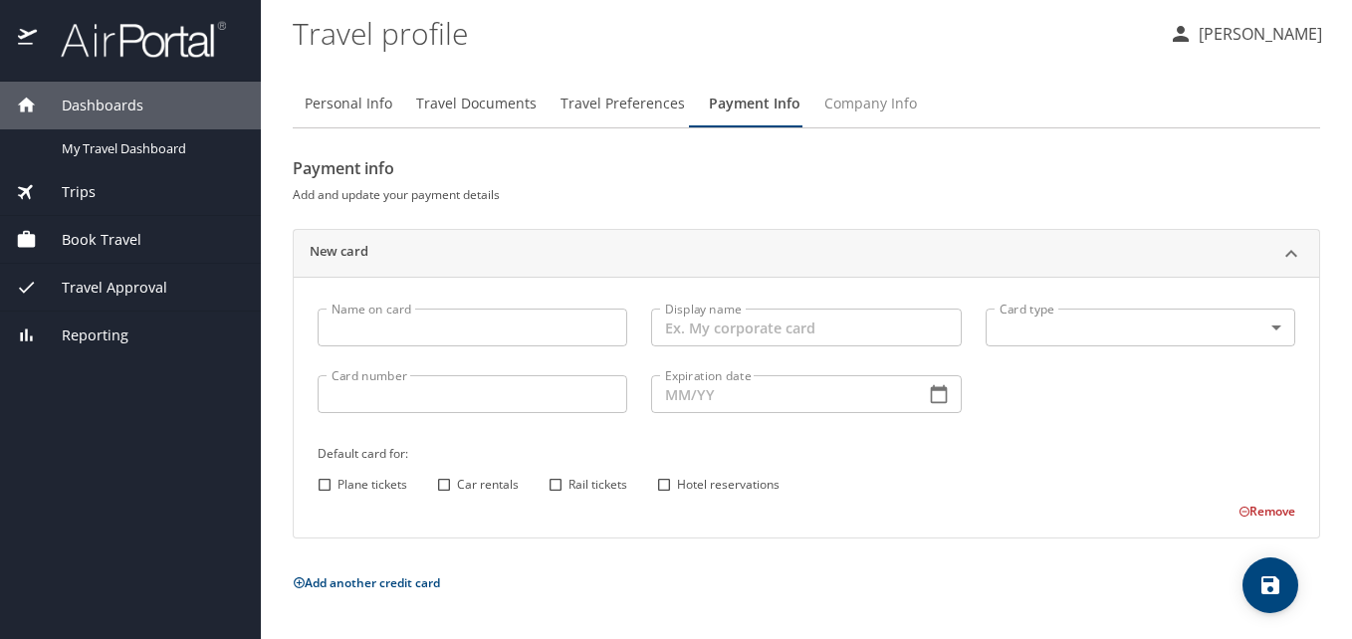
click at [850, 98] on span "Company Info" at bounding box center [870, 104] width 93 height 25
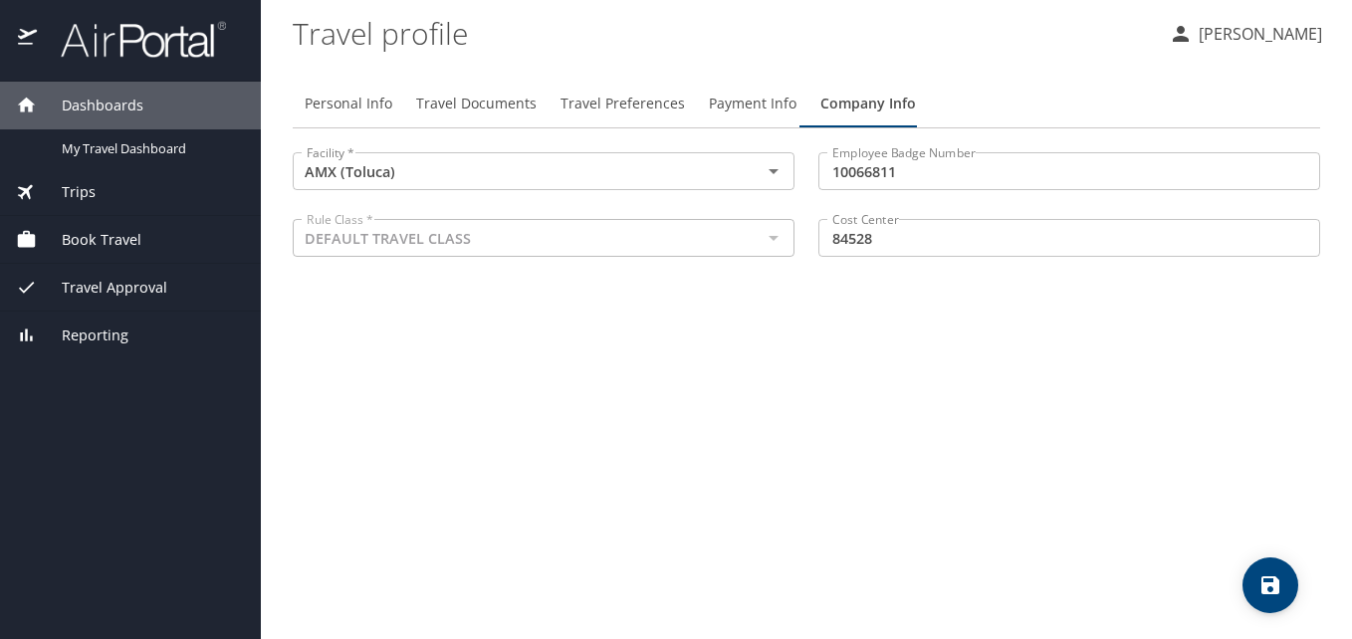
click at [789, 434] on div "Personal Info Travel Documents Travel Preferences Payment Info Company Info Fac…" at bounding box center [806, 351] width 1027 height 575
